Goal: Information Seeking & Learning: Learn about a topic

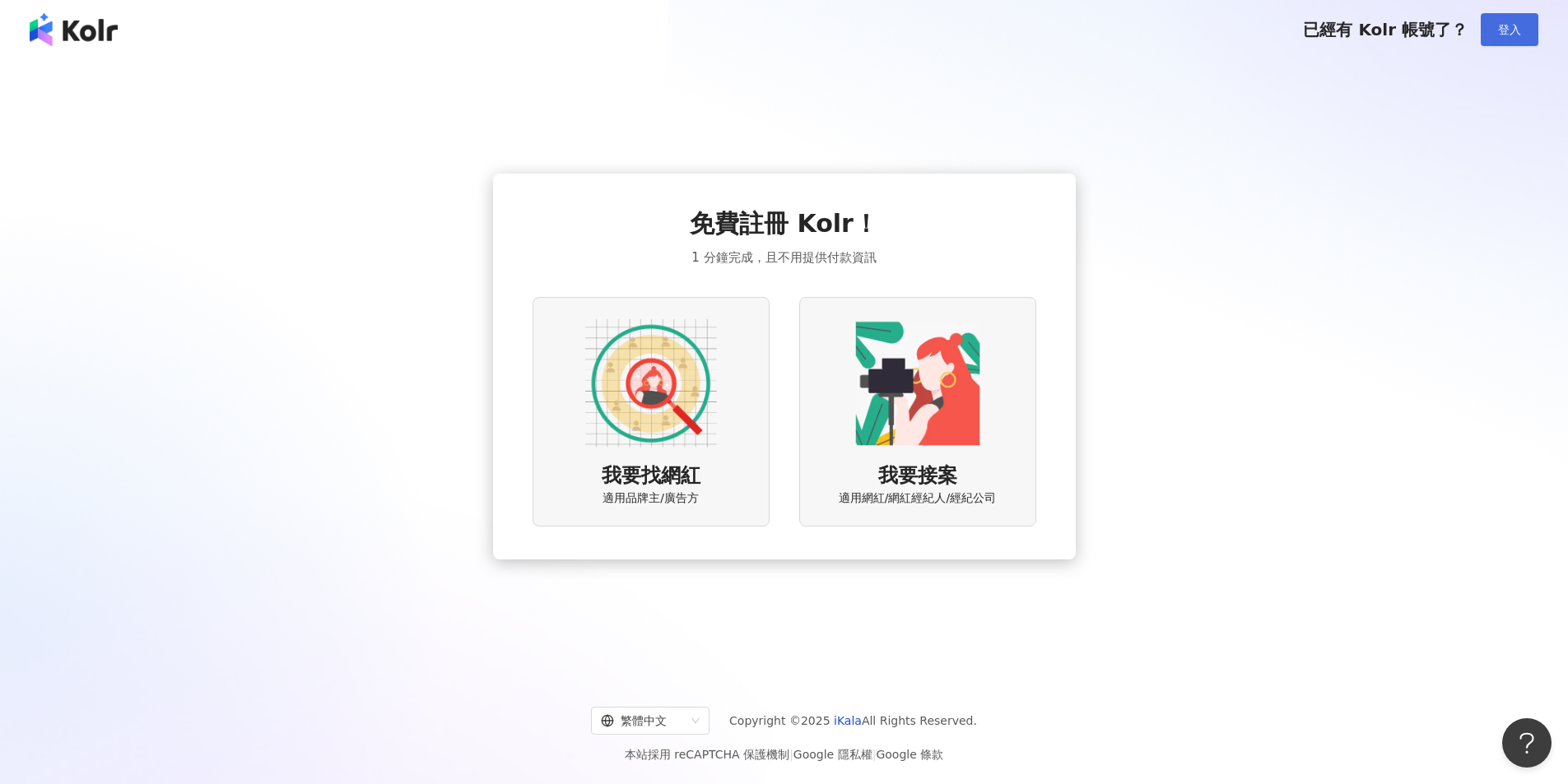
click at [1505, 34] on span "登入" at bounding box center [1508, 29] width 23 height 13
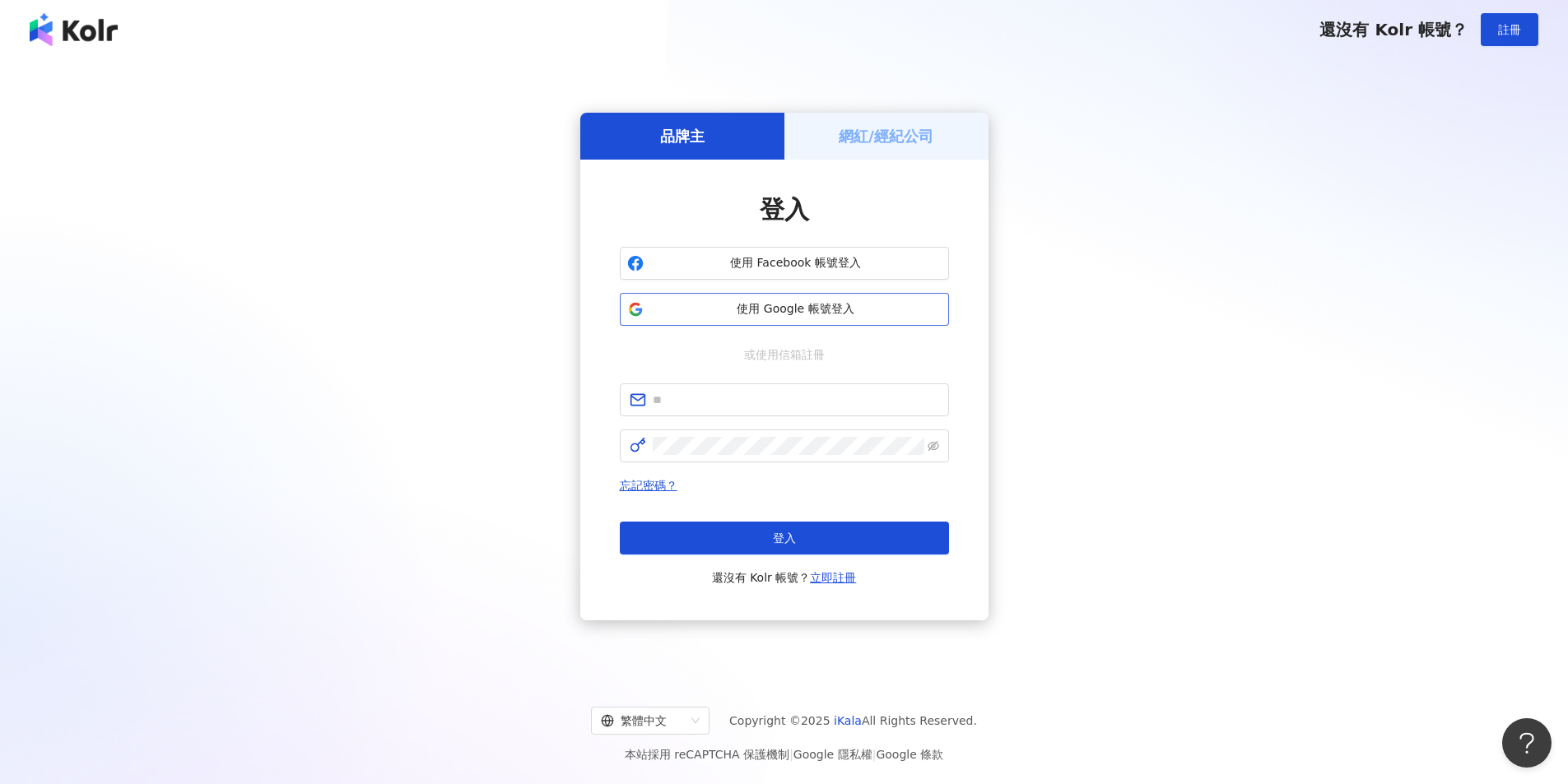
click at [792, 315] on span "使用 Google 帳號登入" at bounding box center [795, 310] width 291 height 17
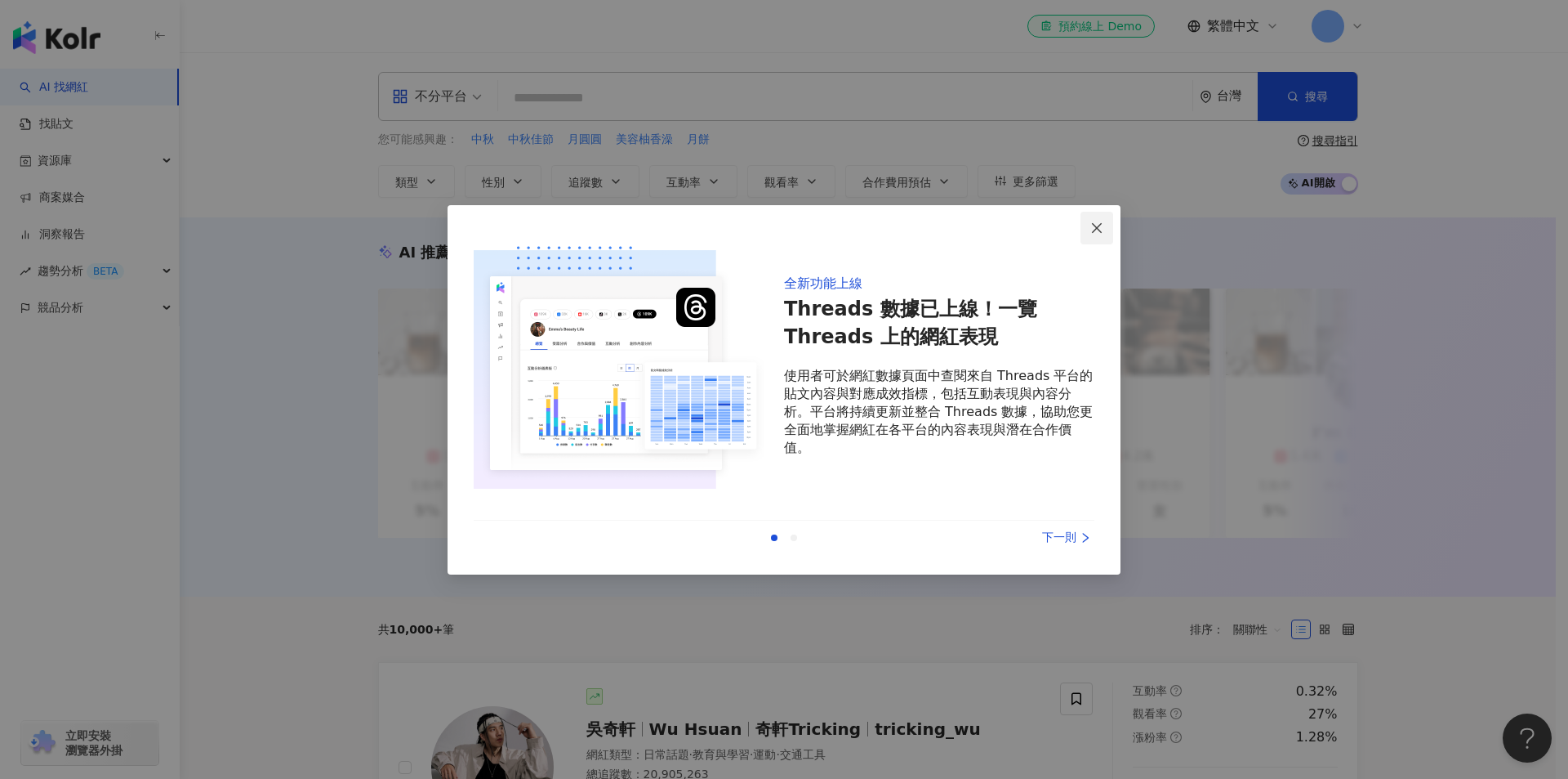
click at [1104, 234] on icon "close" at bounding box center [1097, 229] width 13 height 13
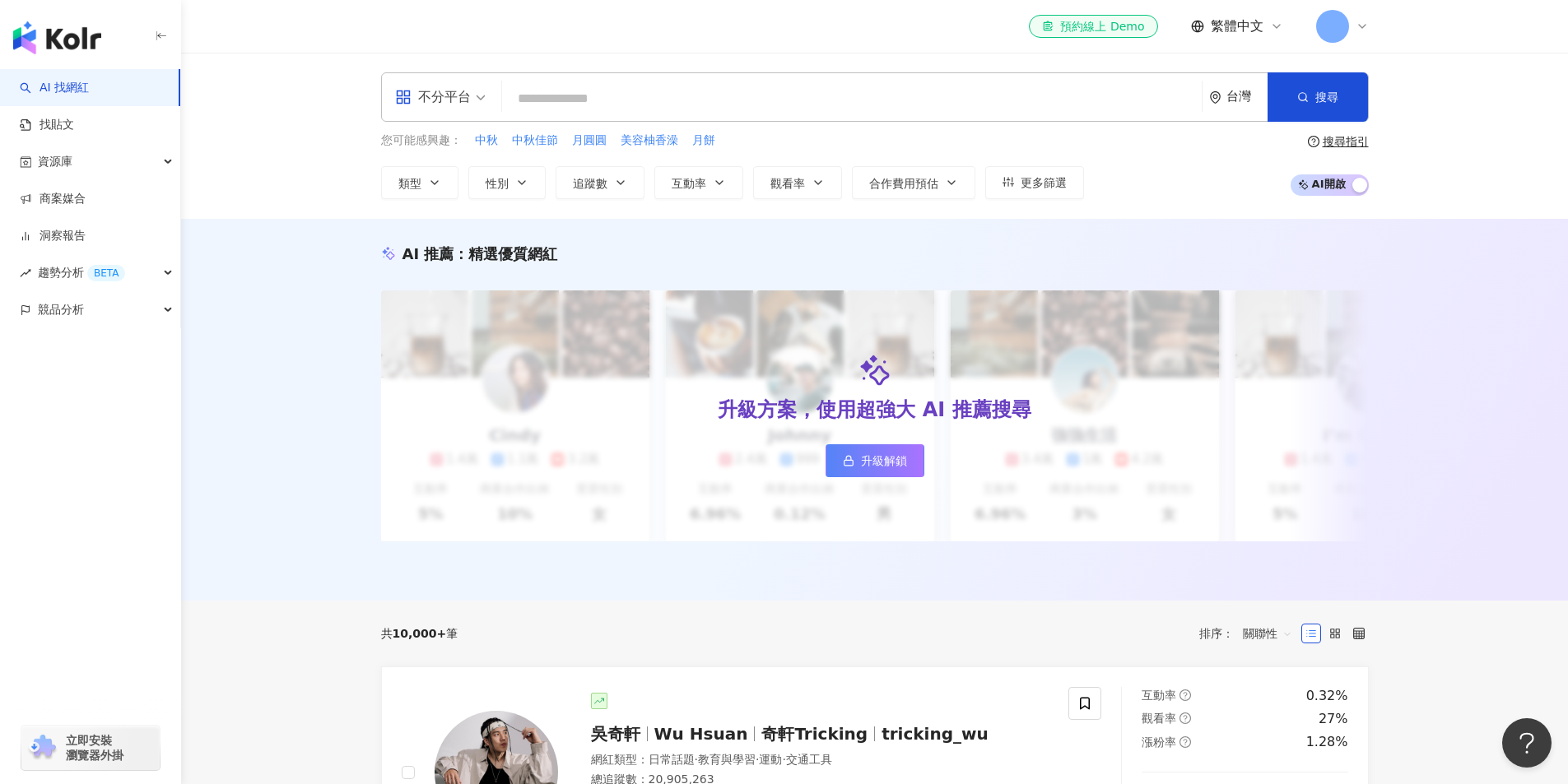
click at [729, 108] on input "search" at bounding box center [852, 98] width 686 height 31
click at [617, 94] on input "search" at bounding box center [852, 98] width 686 height 31
type input "*"
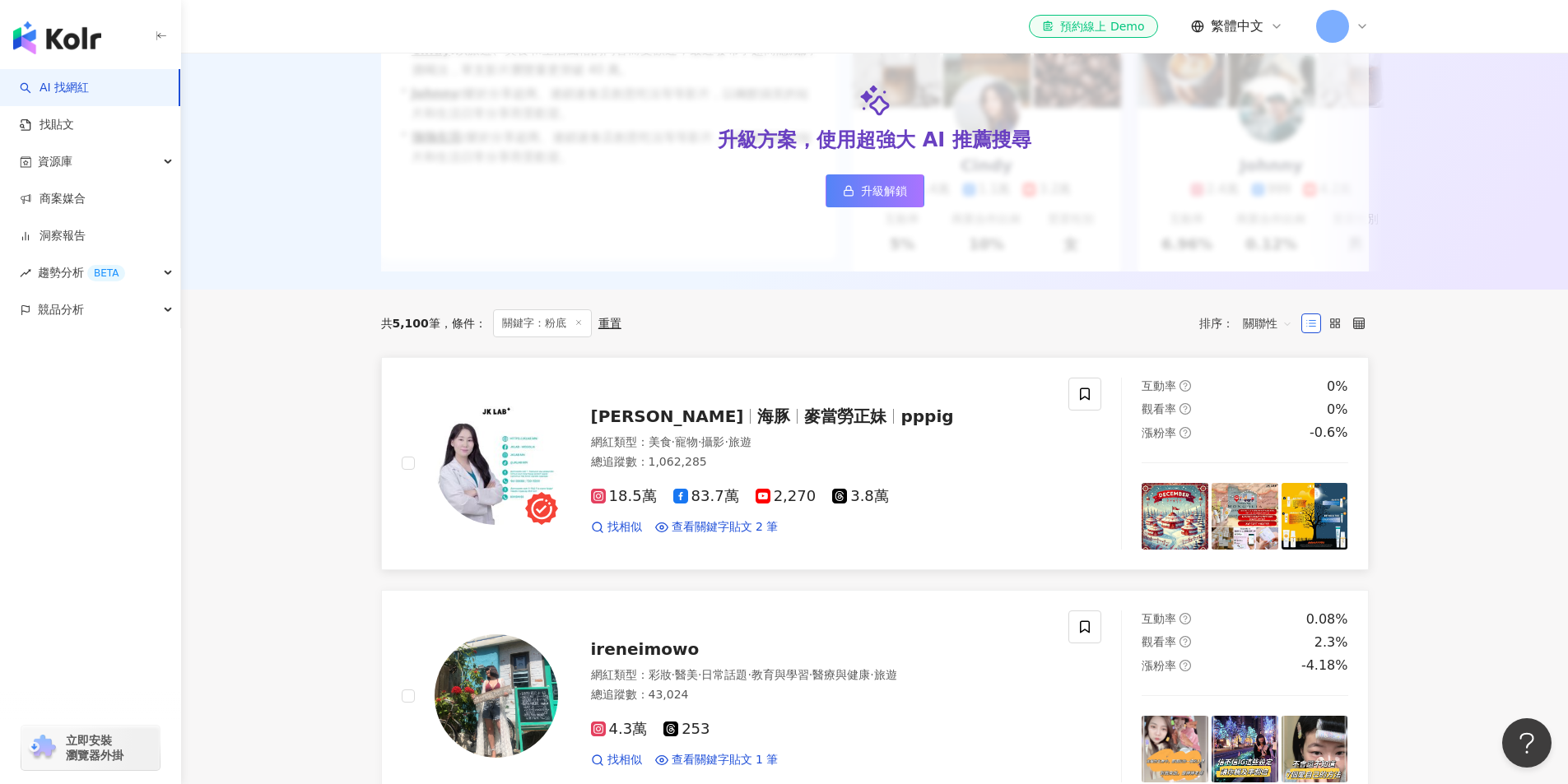
scroll to position [411, 0]
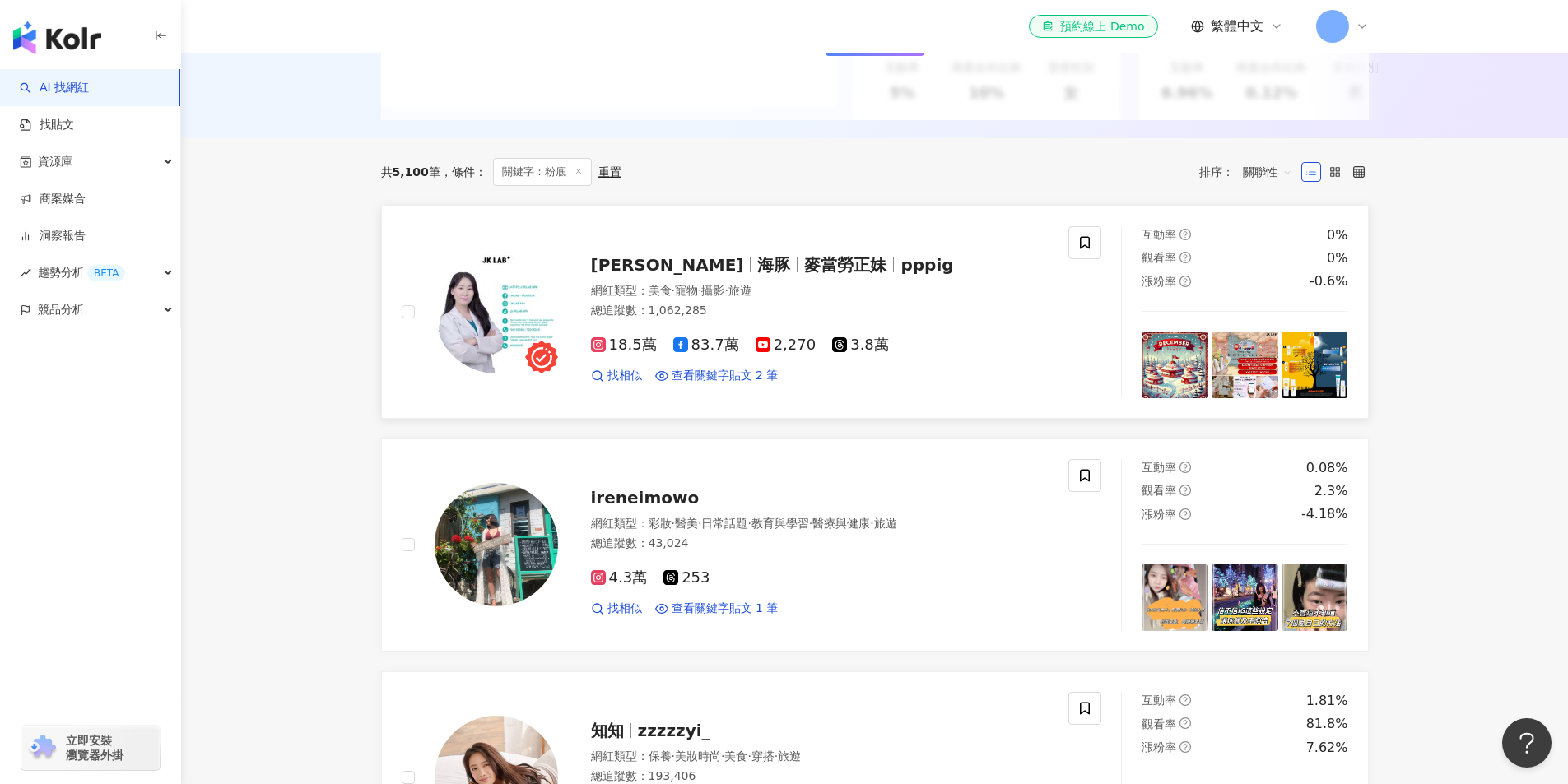
type input "**"
click at [757, 274] on span "海豚" at bounding box center [780, 265] width 47 height 20
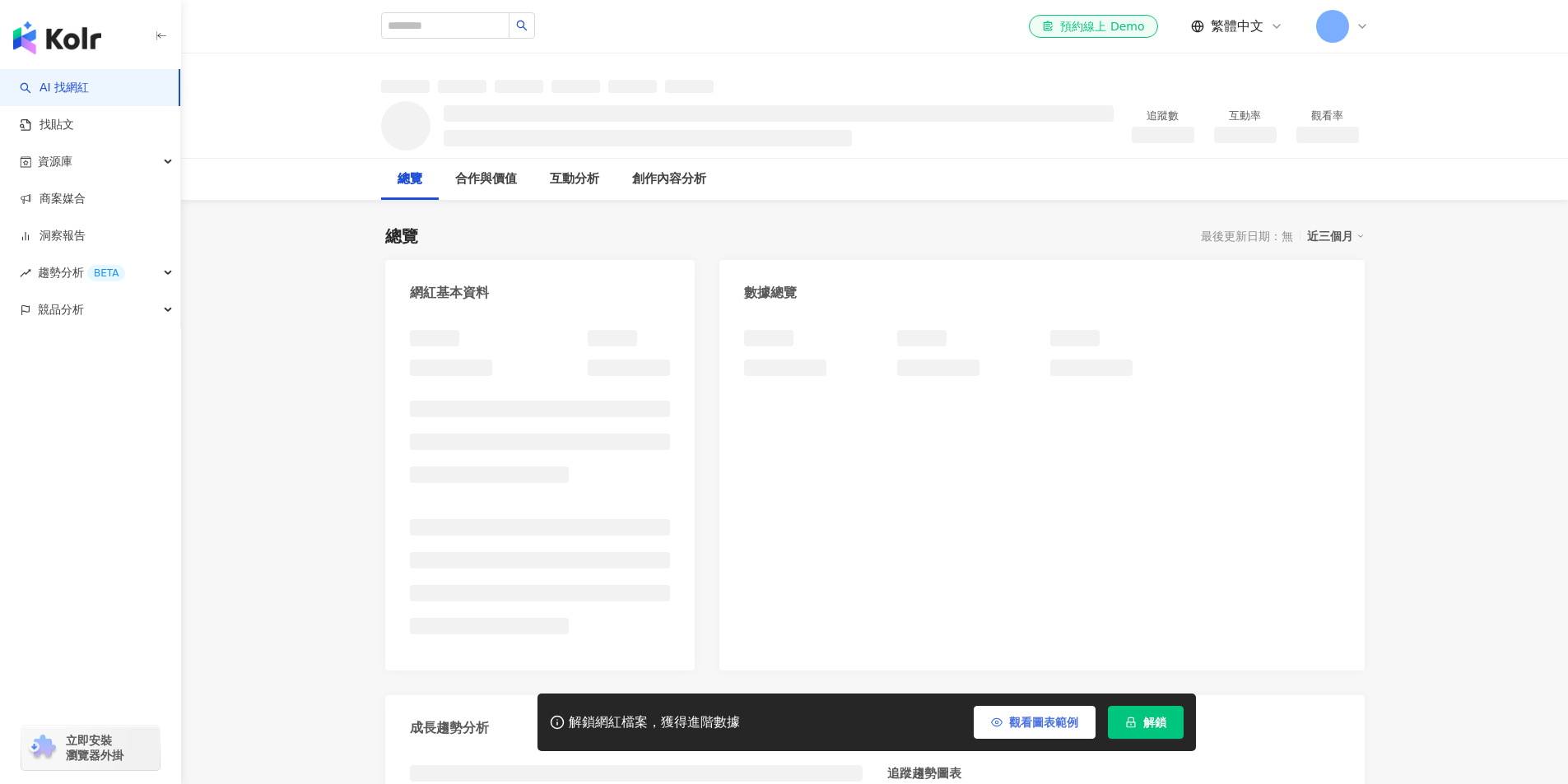
click at [1070, 729] on button "觀看圖表範例" at bounding box center [1034, 722] width 122 height 33
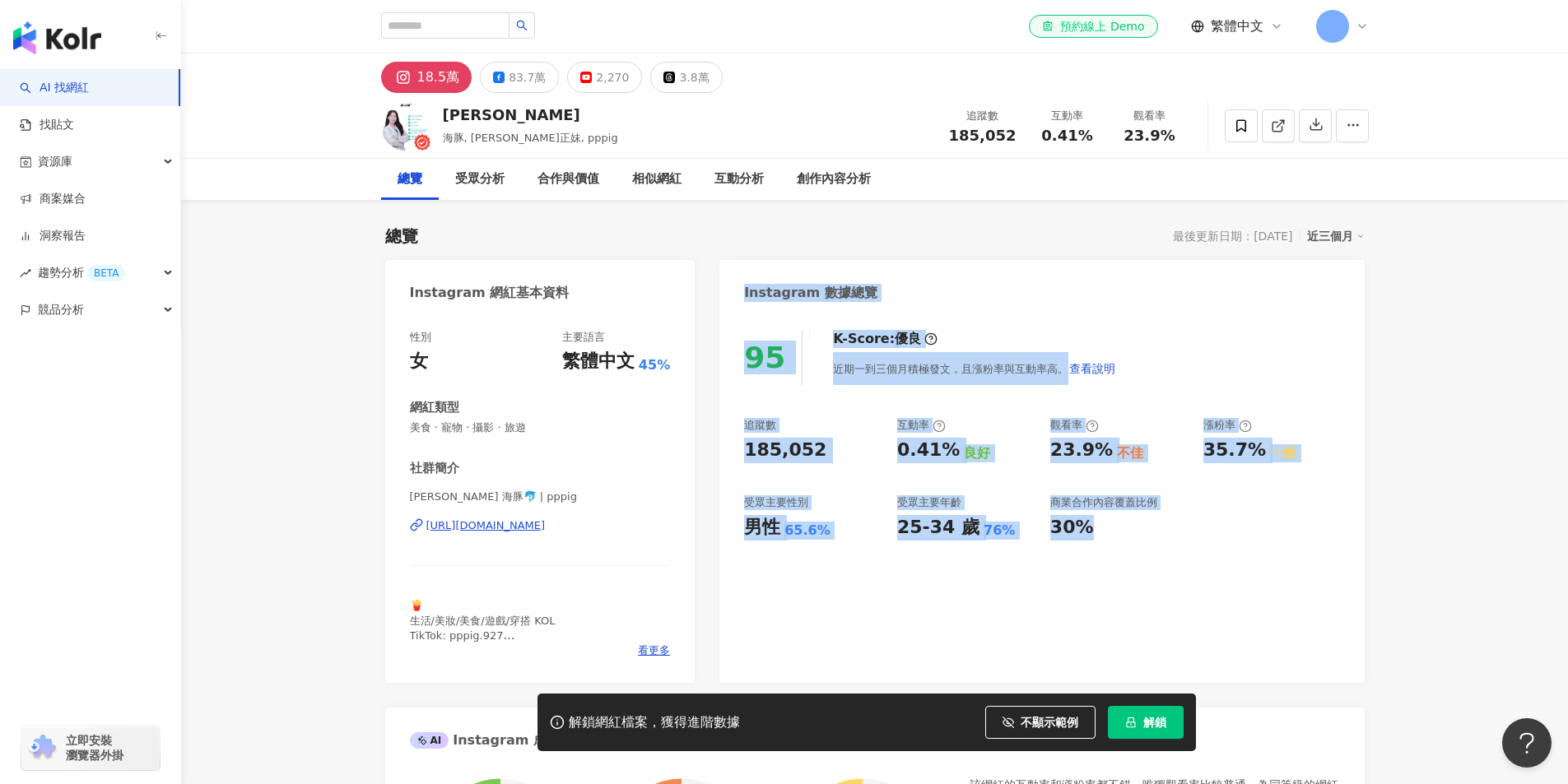
drag, startPoint x: 745, startPoint y: 289, endPoint x: 1288, endPoint y: 591, distance: 621.3
click at [1288, 591] on div "Instagram 數據總覽 95 K-Score : 優良 近期一到三個月積極發文，且漲粉率與互動率高。 查看說明 追蹤數 185,052 互動率 0.41…" at bounding box center [1041, 472] width 644 height 423
click at [1288, 591] on div "95 K-Score : 優良 近期一到三個月積極發文，且漲粉率與互動率高。 查看說明 追蹤數 185,052 互動率 0.41% 良好 觀看率 23.9% …" at bounding box center [1041, 498] width 644 height 369
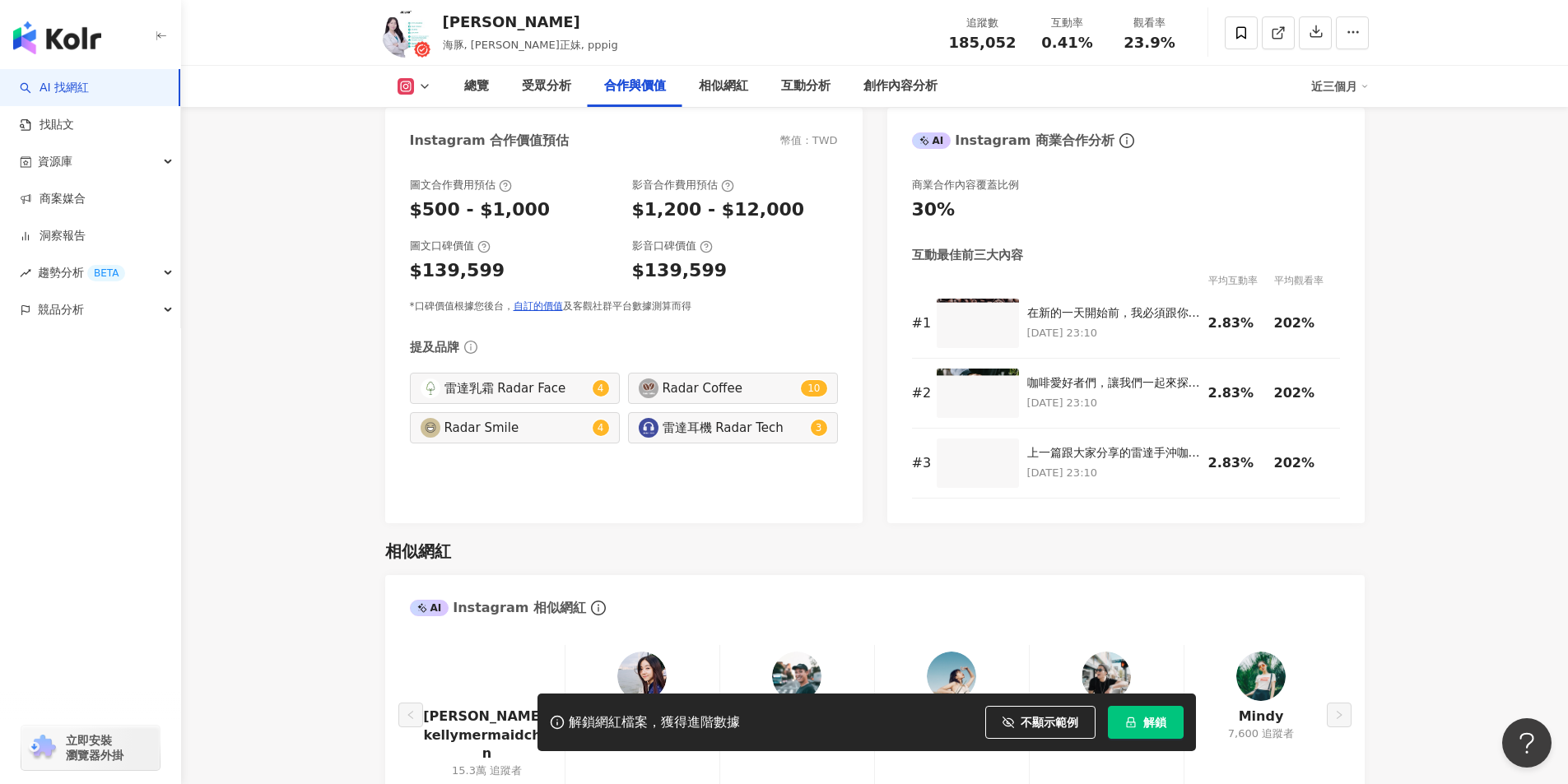
scroll to position [2221, 0]
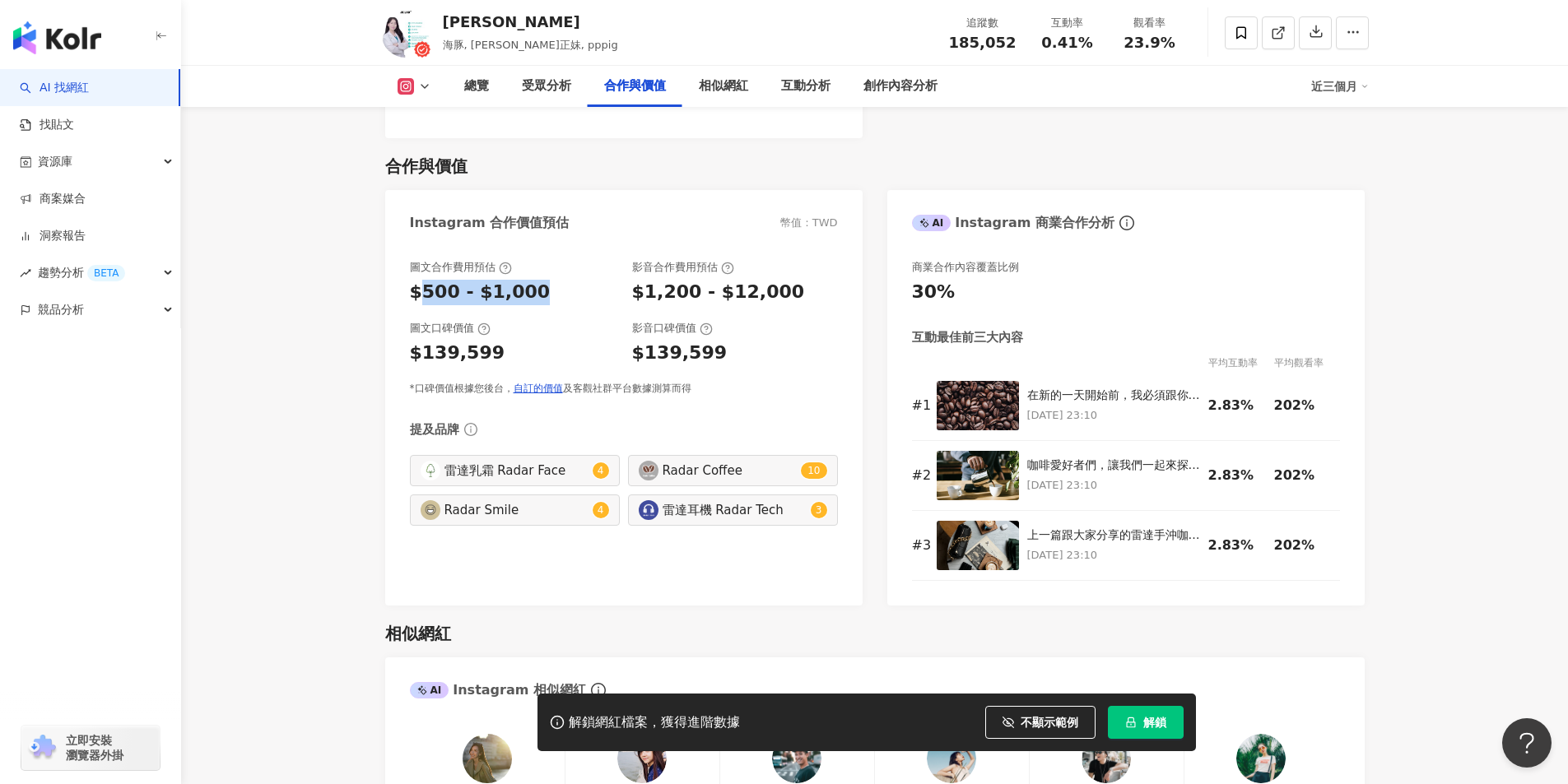
drag, startPoint x: 418, startPoint y: 260, endPoint x: 548, endPoint y: 271, distance: 130.5
click at [548, 280] on div "$500 - $1,000" at bounding box center [512, 292] width 206 height 25
click at [510, 280] on div "$500 - $1,000" at bounding box center [480, 292] width 141 height 25
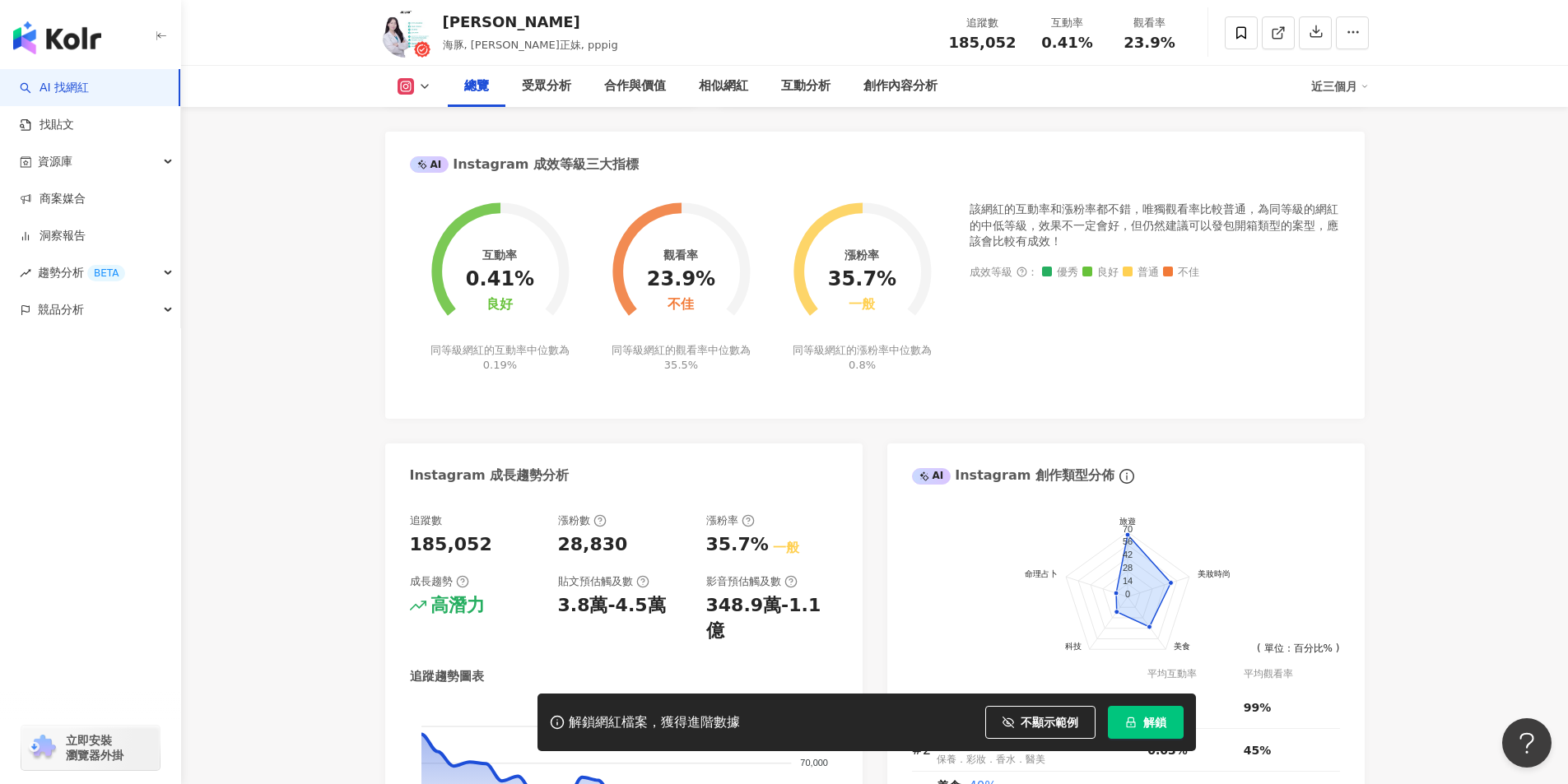
scroll to position [0, 0]
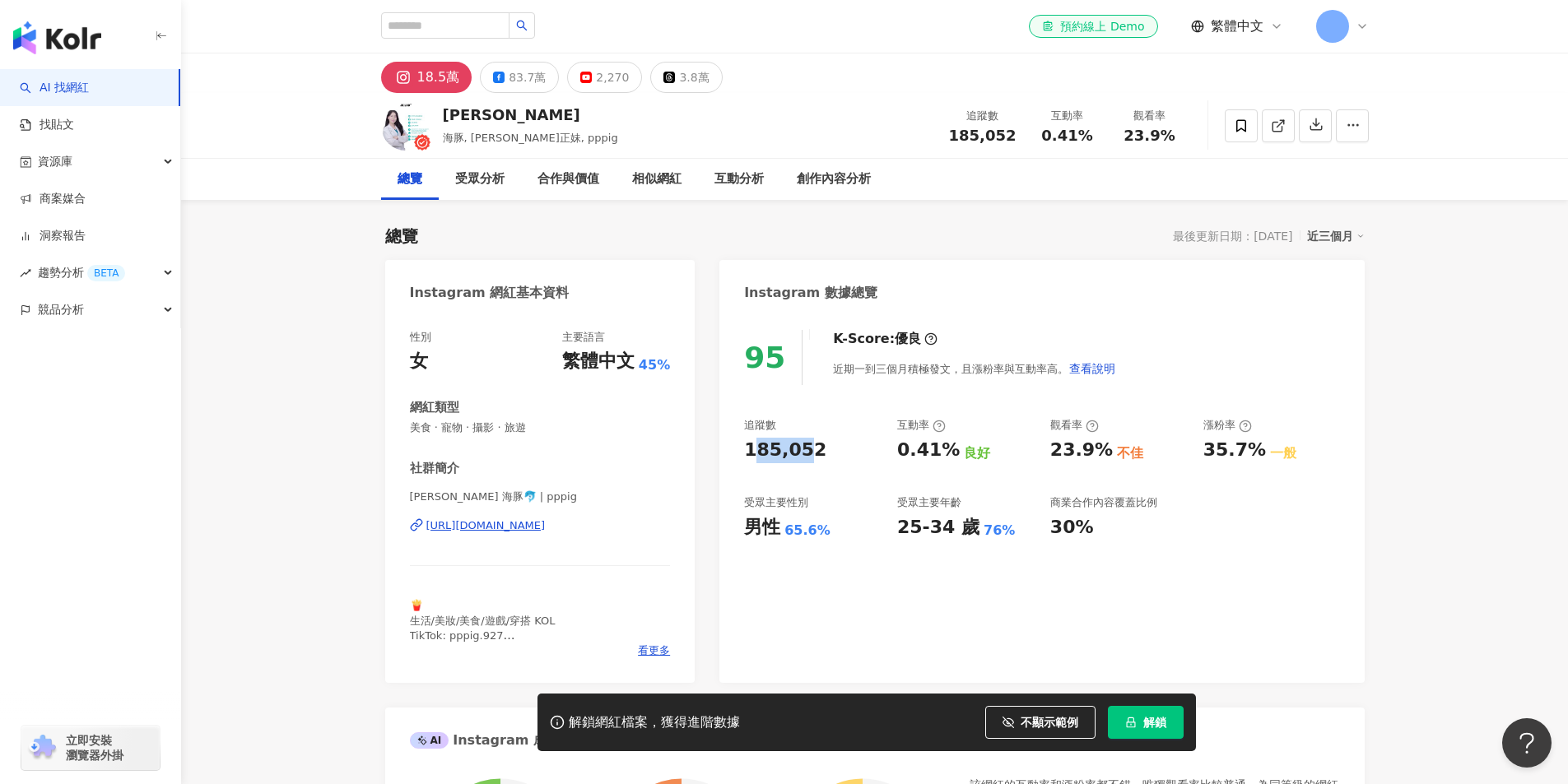
drag, startPoint x: 753, startPoint y: 455, endPoint x: 806, endPoint y: 455, distance: 53.0
click at [806, 455] on div "185,052" at bounding box center [785, 450] width 82 height 25
drag, startPoint x: 764, startPoint y: 447, endPoint x: 795, endPoint y: 451, distance: 31.3
click at [795, 451] on div "185,052" at bounding box center [785, 450] width 82 height 25
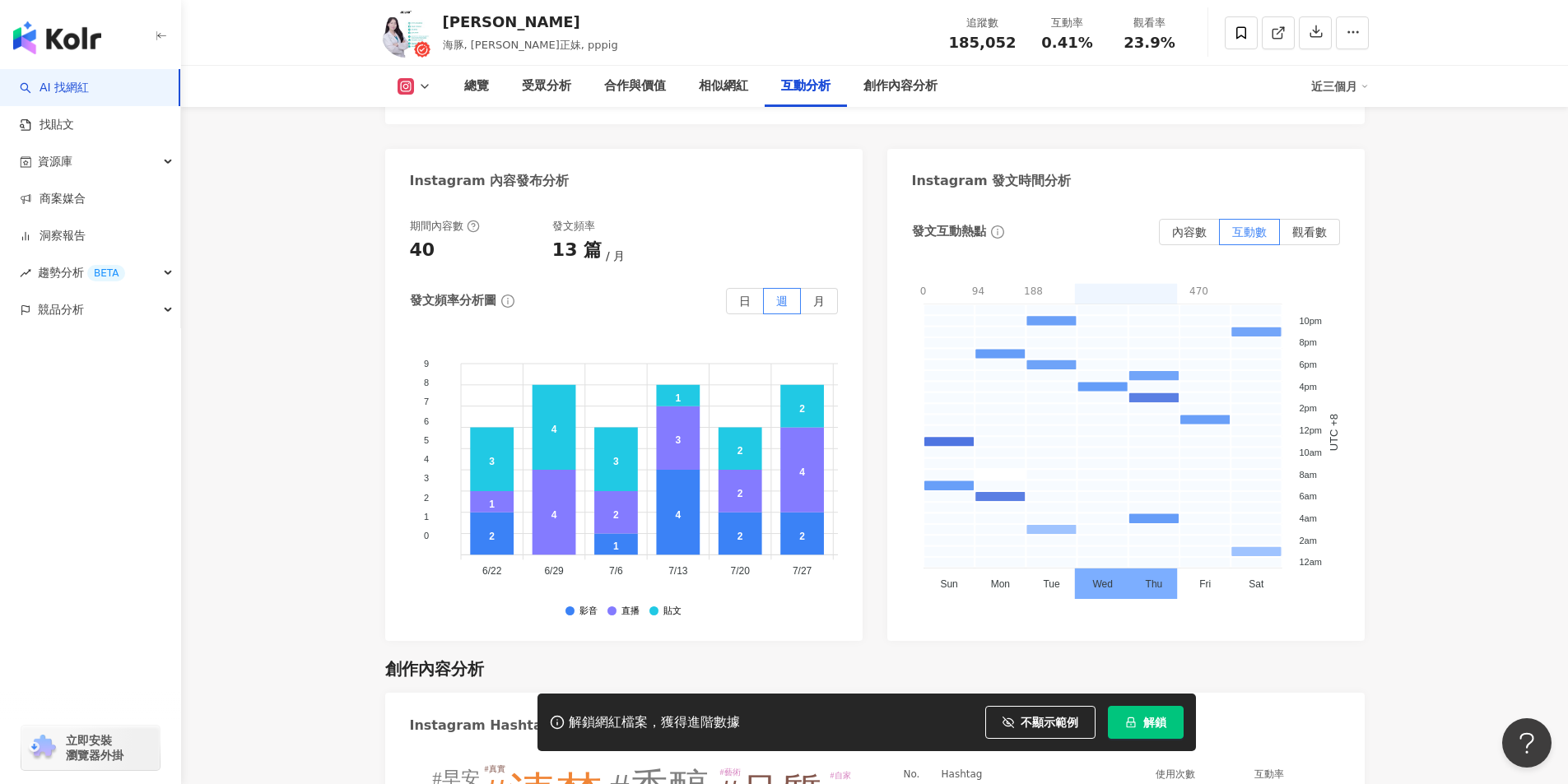
scroll to position [4194, 0]
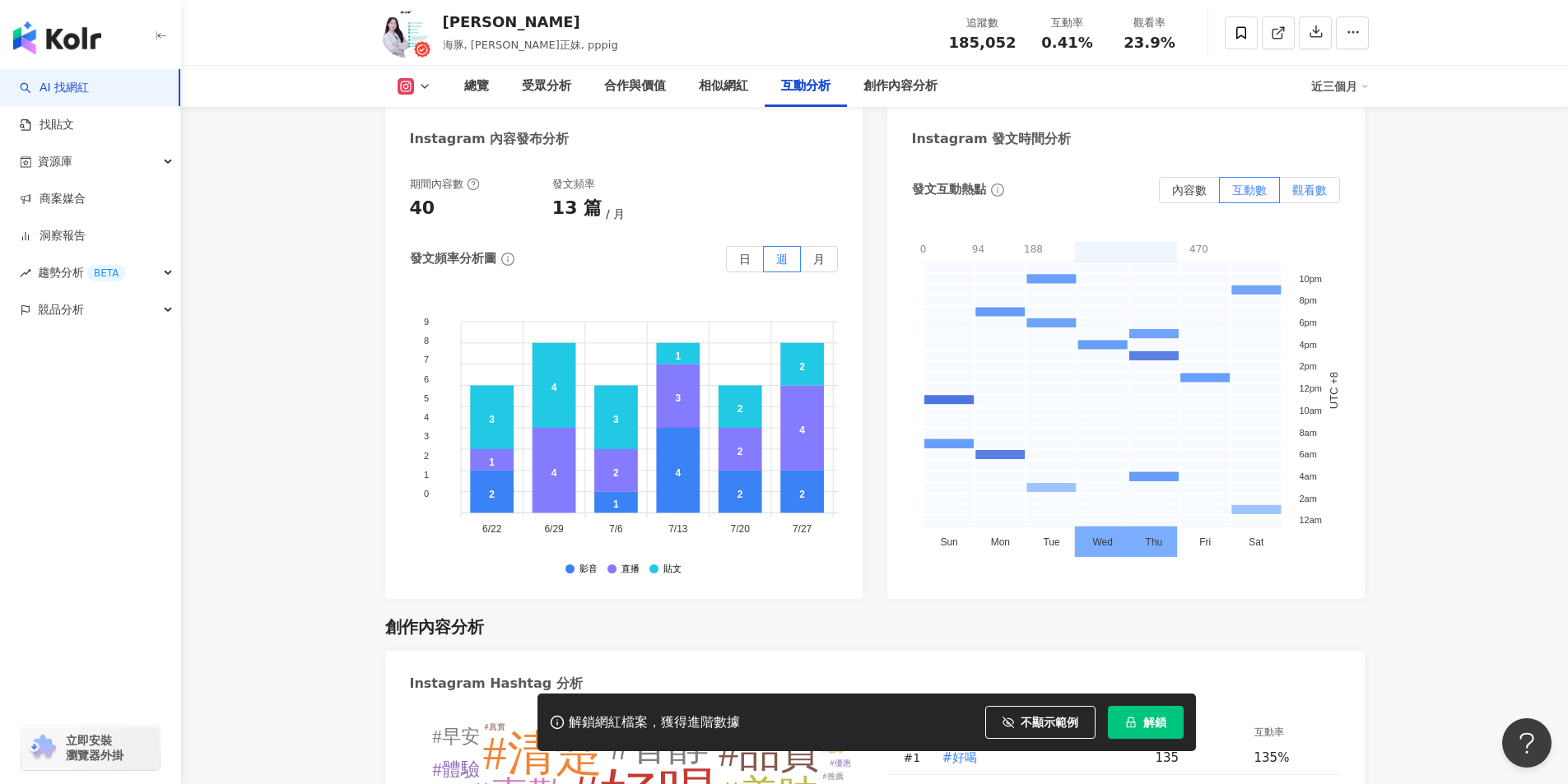
click at [1319, 184] on span "觀看數" at bounding box center [1308, 191] width 34 height 13
click at [1195, 184] on span "內容數" at bounding box center [1188, 191] width 34 height 13
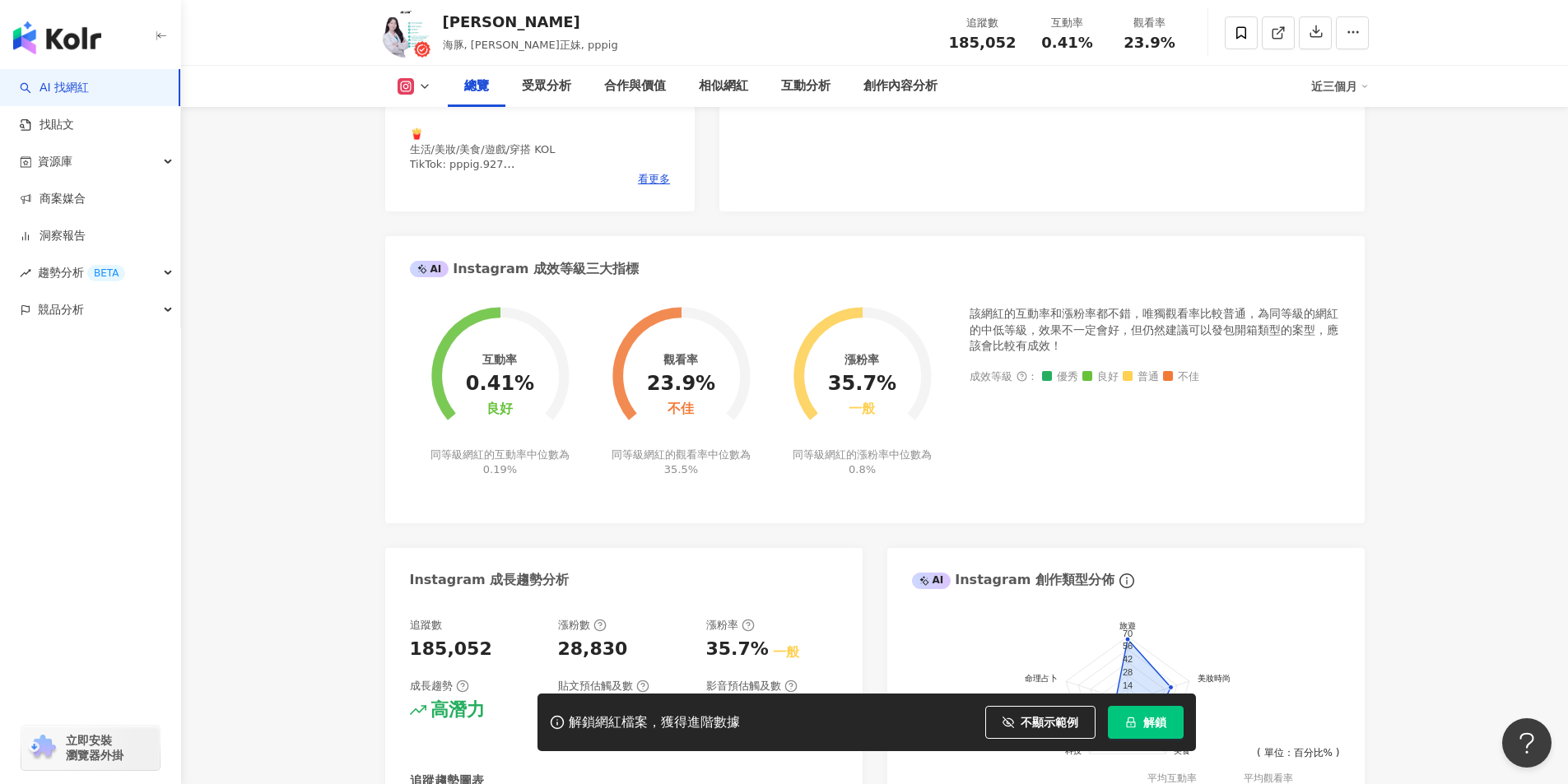
scroll to position [0, 0]
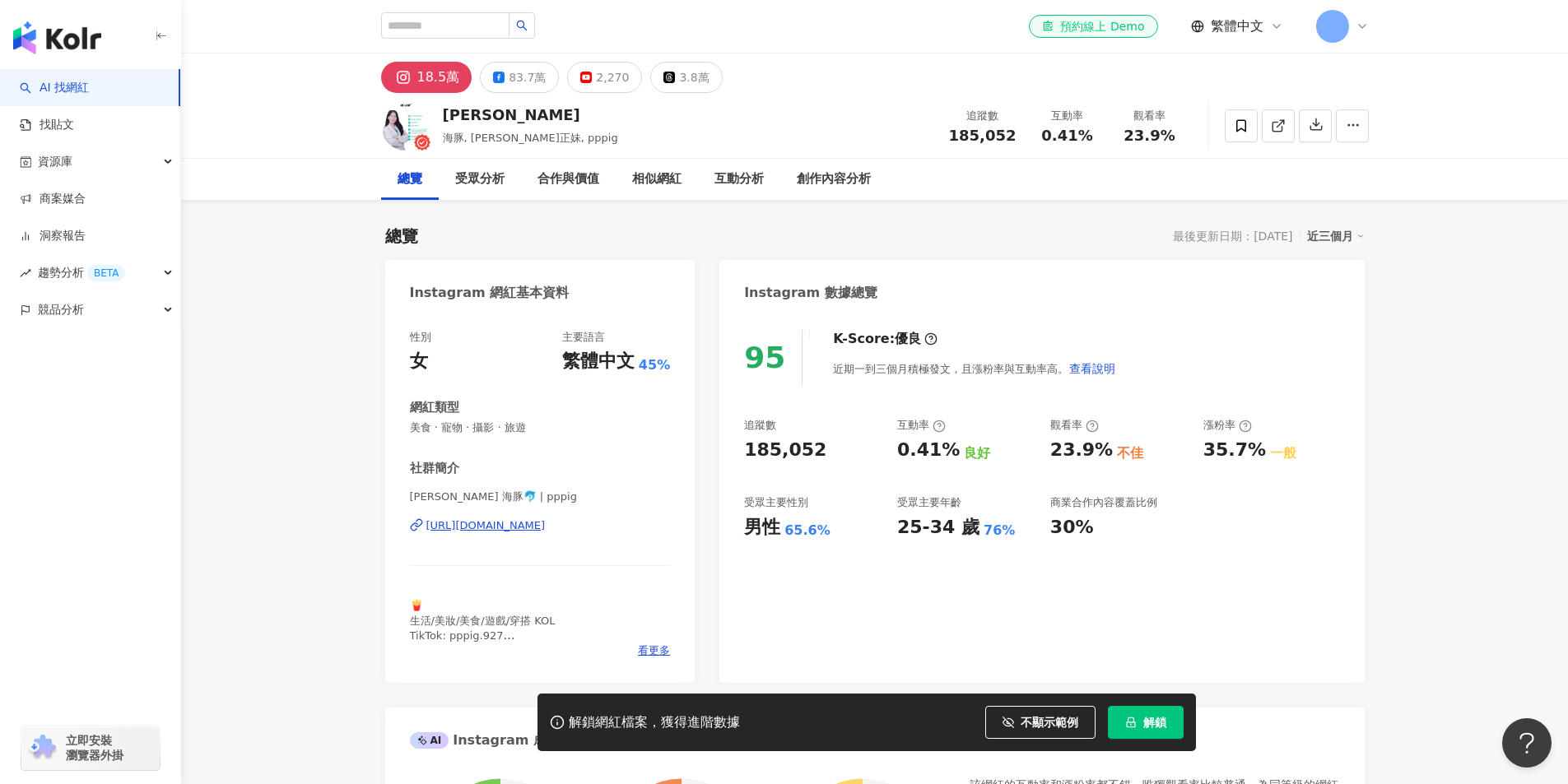
click at [480, 525] on div "https://www.instagram.com/pppig/" at bounding box center [486, 525] width 119 height 15
